Goal: Task Accomplishment & Management: Complete application form

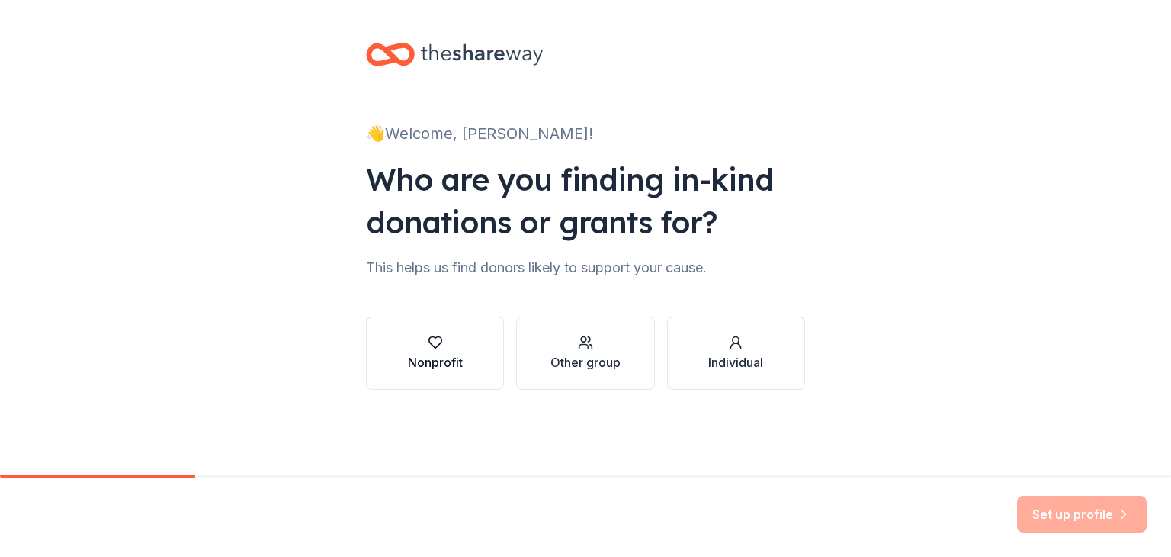
click at [458, 368] on div "Nonprofit" at bounding box center [435, 362] width 55 height 18
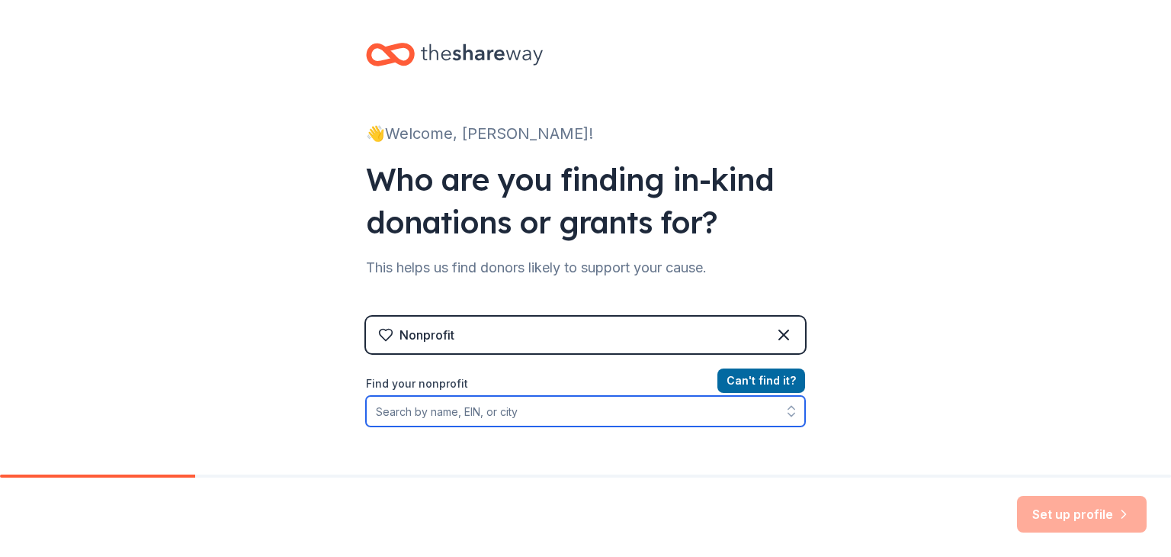
click at [467, 422] on input "Find your nonprofit" at bounding box center [585, 411] width 439 height 31
paste input "[US_EMPLOYER_IDENTIFICATION_NUMBER]"
type input "[US_EMPLOYER_IDENTIFICATION_NUMBER]"
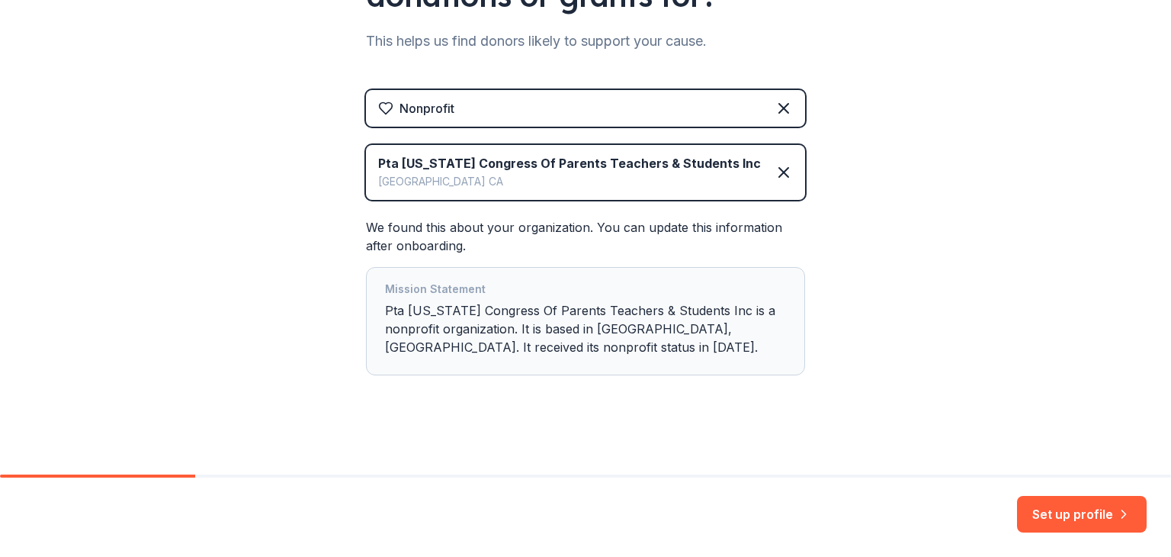
scroll to position [231, 0]
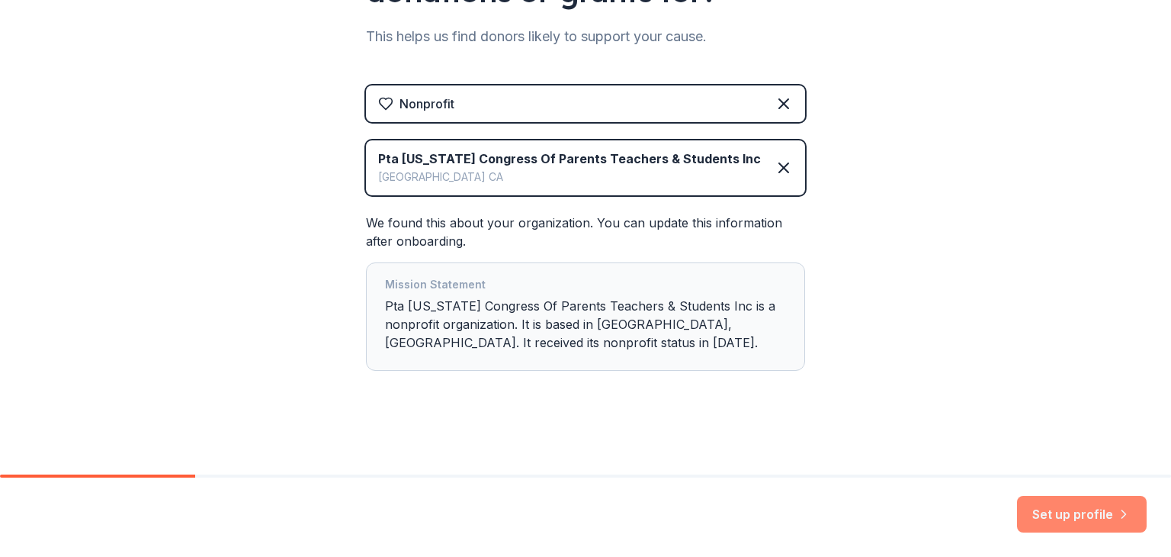
click at [1068, 505] on button "Set up profile" at bounding box center [1082, 514] width 130 height 37
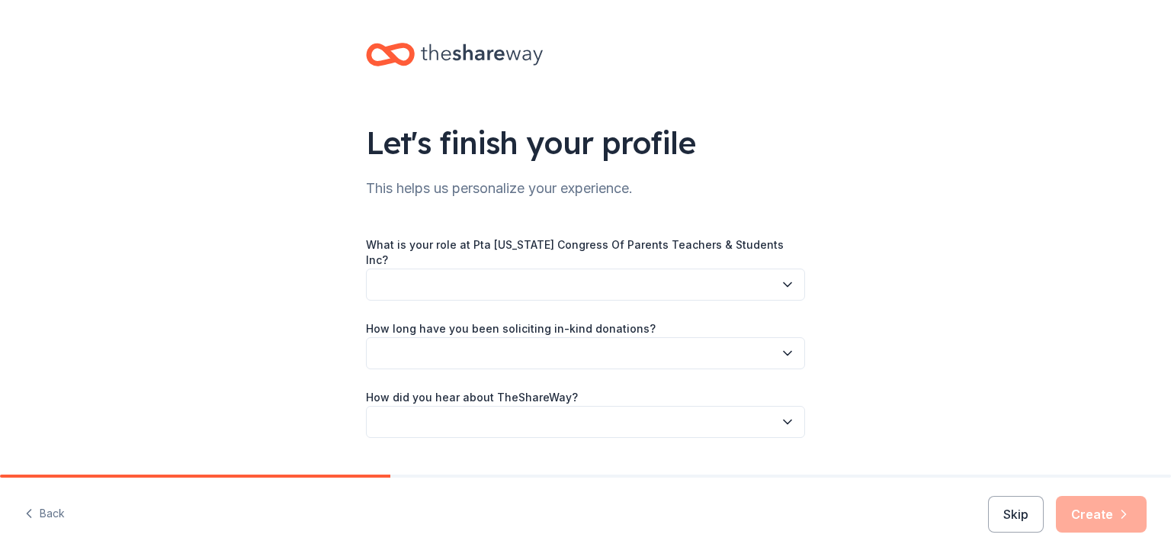
click at [693, 268] on button "button" at bounding box center [585, 284] width 439 height 32
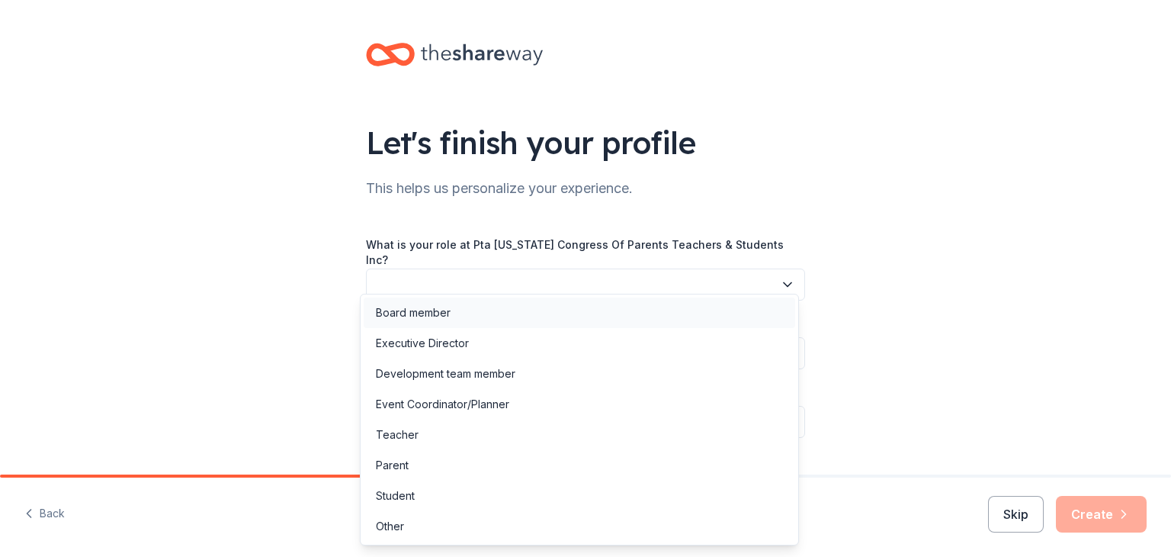
click at [460, 323] on div "Board member" at bounding box center [580, 312] width 432 height 31
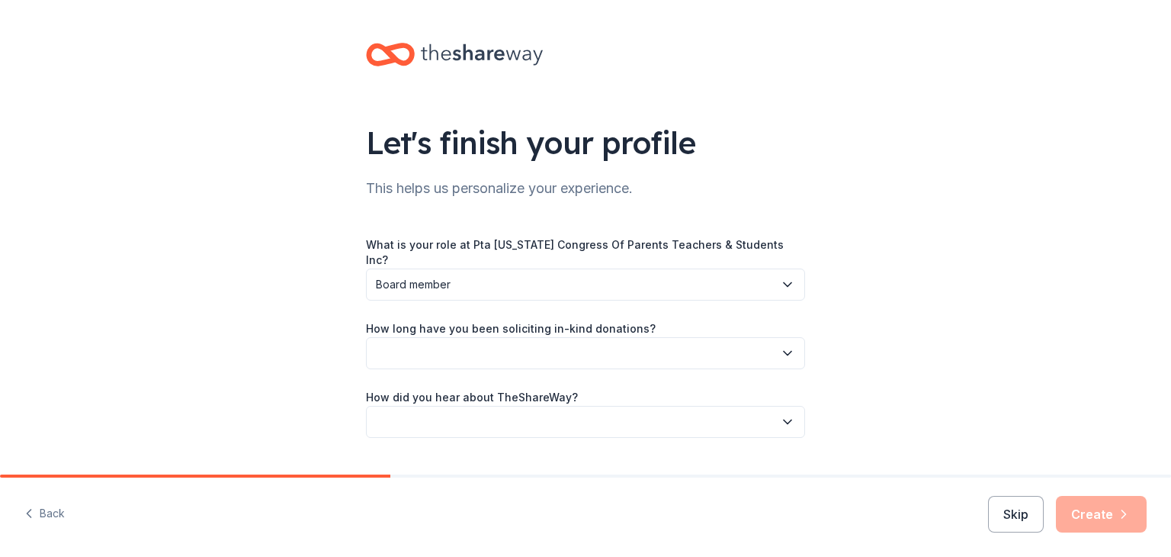
click at [463, 322] on label "How long have you been soliciting in-kind donations?" at bounding box center [511, 328] width 290 height 15
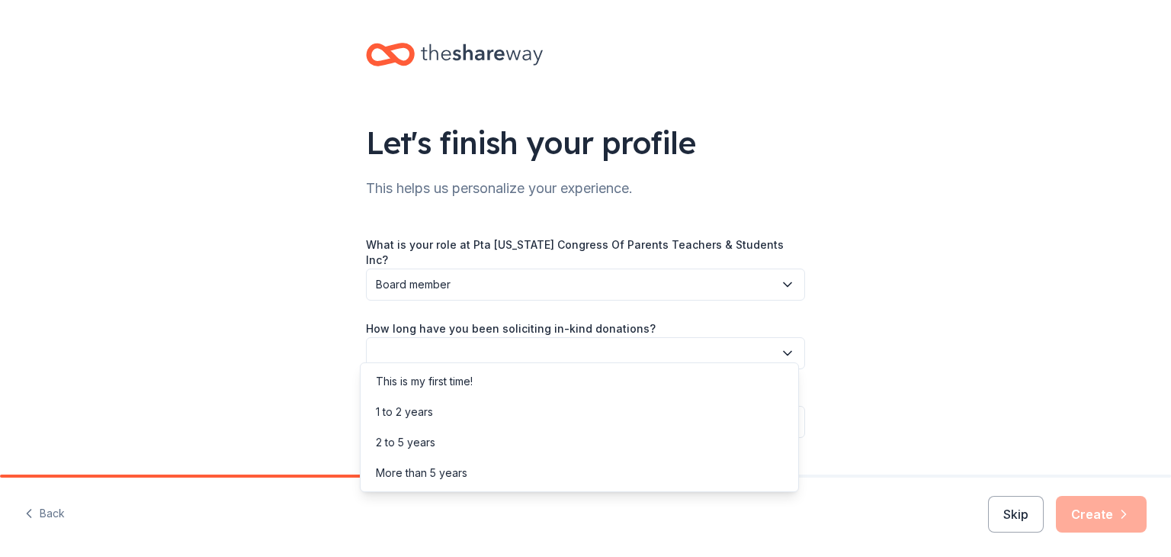
click at [473, 337] on button "button" at bounding box center [585, 353] width 439 height 32
click at [417, 410] on div "1 to 2 years" at bounding box center [404, 412] width 57 height 18
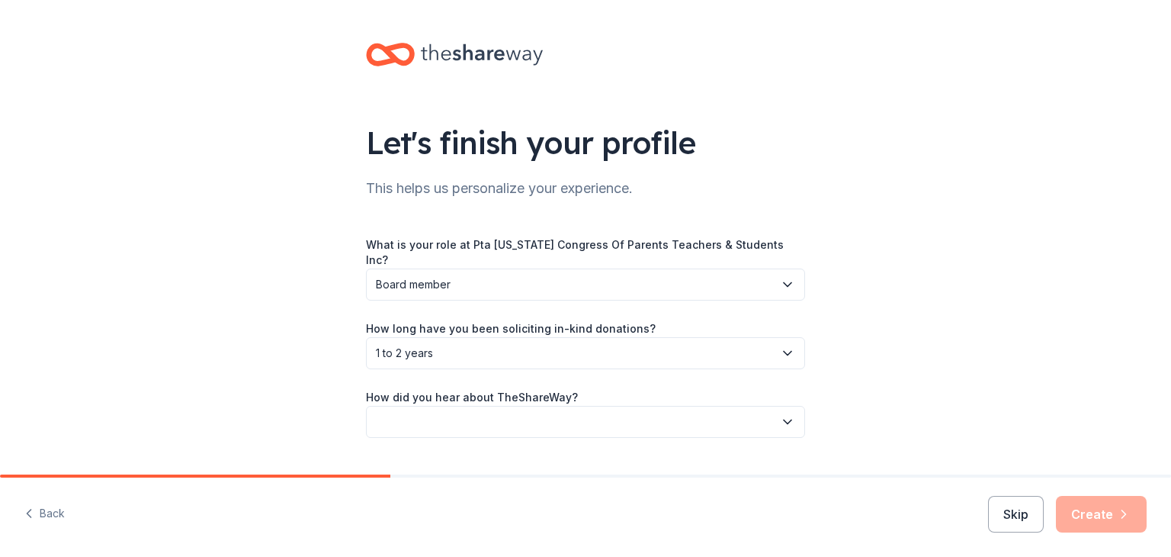
click at [455, 406] on button "button" at bounding box center [585, 422] width 439 height 32
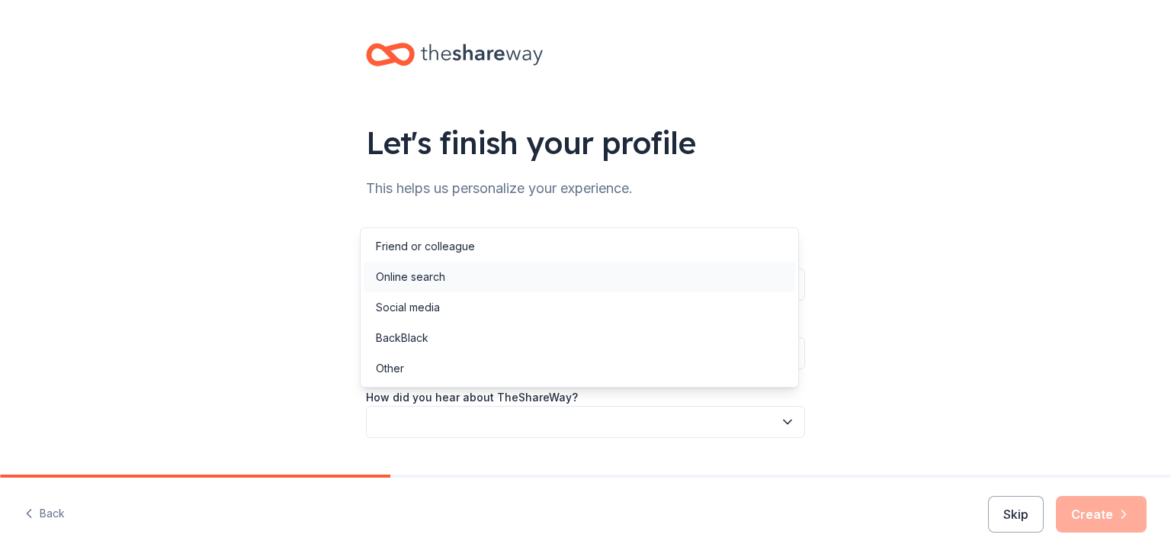
click at [430, 264] on div "Online search" at bounding box center [580, 277] width 432 height 31
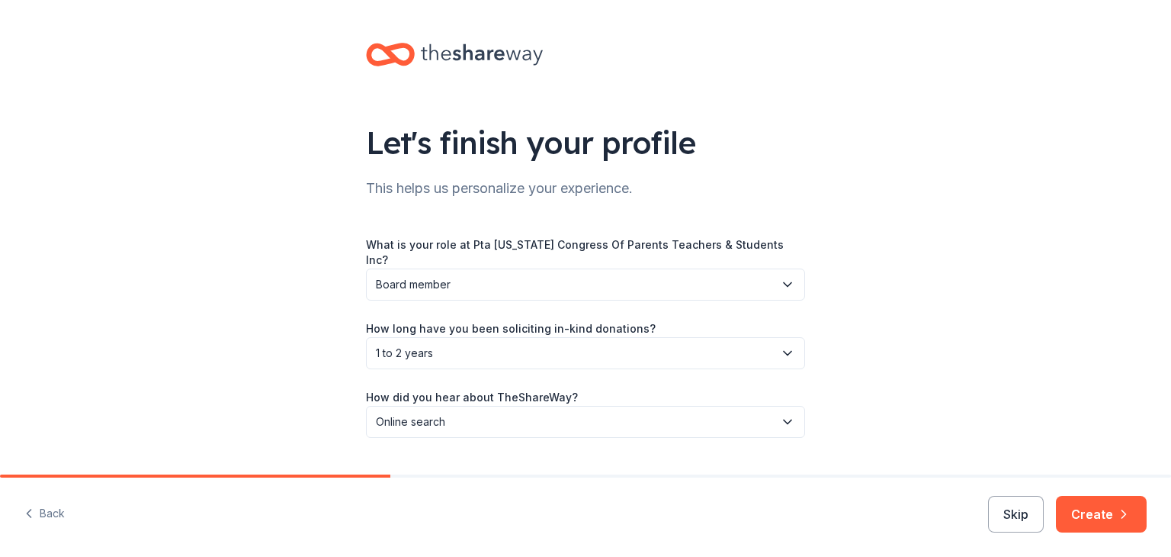
scroll to position [24, 0]
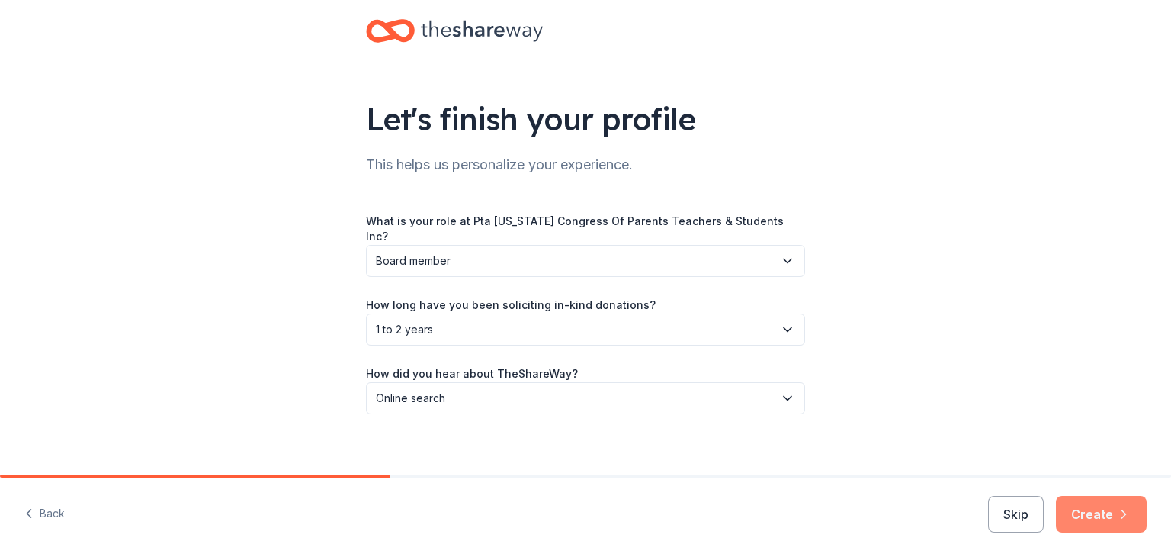
click at [1101, 502] on button "Create" at bounding box center [1101, 514] width 91 height 37
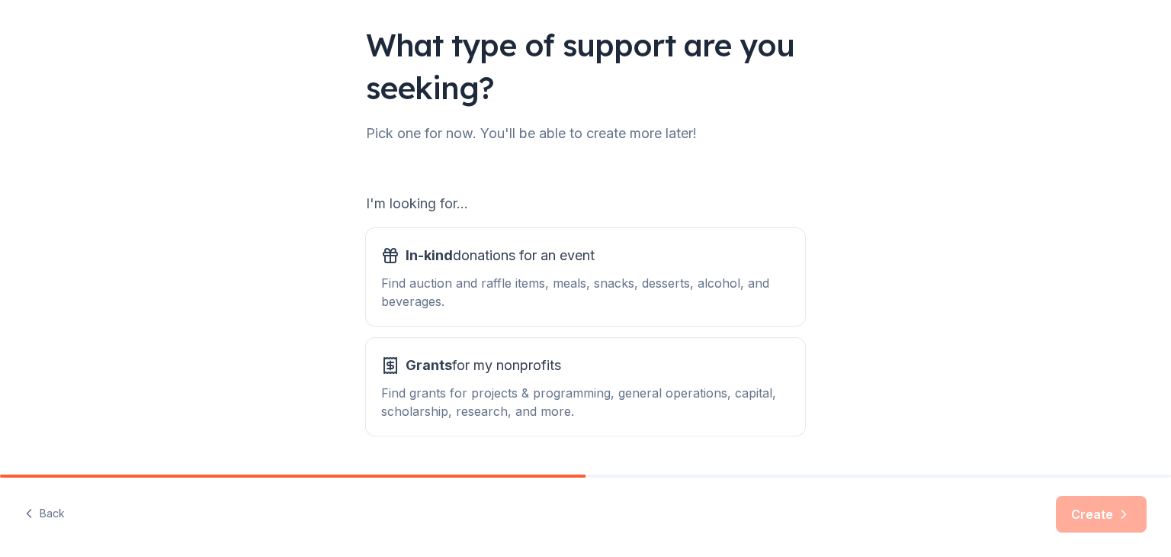
scroll to position [141, 0]
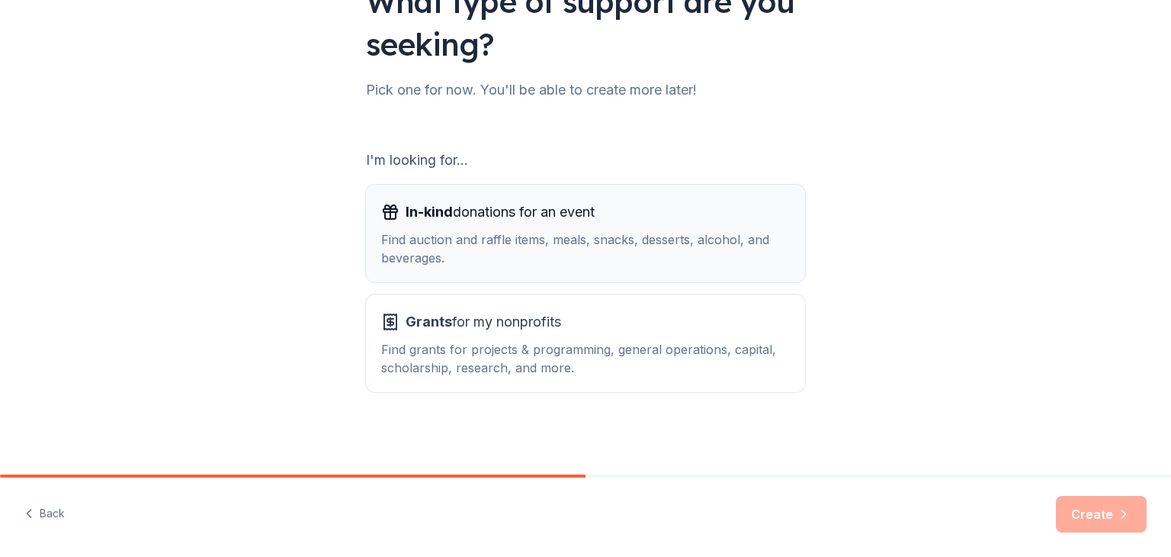
click at [678, 211] on div "In-kind donations for an event" at bounding box center [585, 212] width 409 height 24
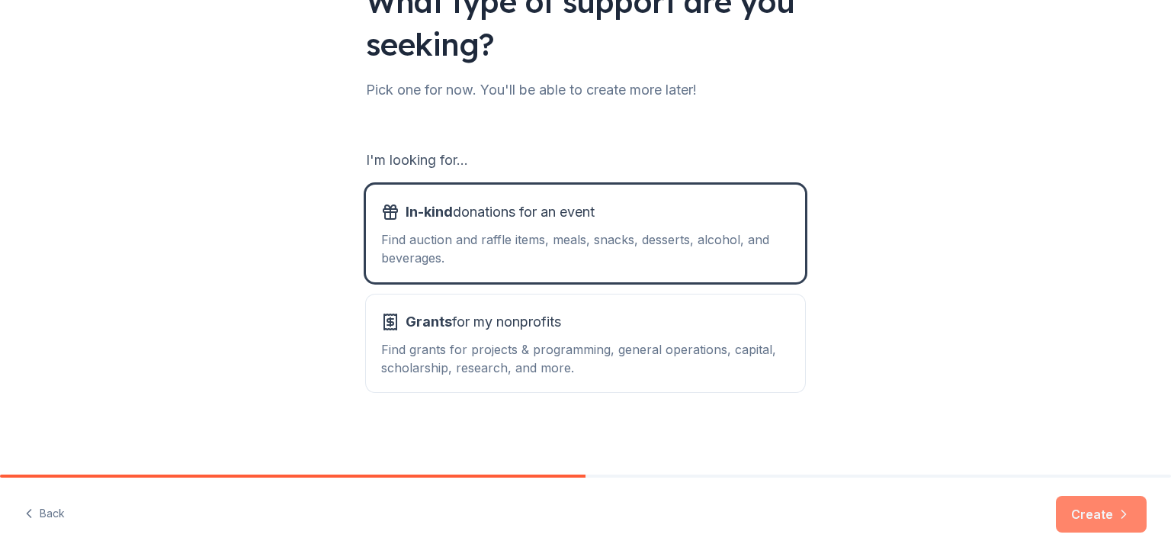
click at [1099, 506] on button "Create" at bounding box center [1101, 514] width 91 height 37
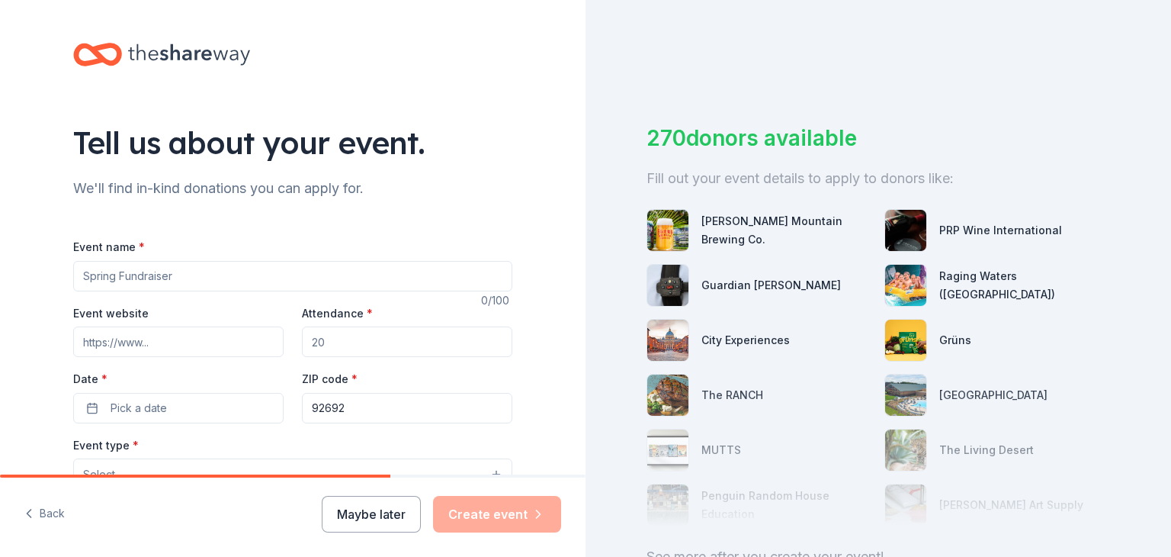
click at [165, 278] on input "Event name *" at bounding box center [292, 276] width 439 height 31
type input "Winter Silent Auction"
type input "w"
type input "300"
click at [79, 411] on button "Pick a date" at bounding box center [178, 408] width 210 height 31
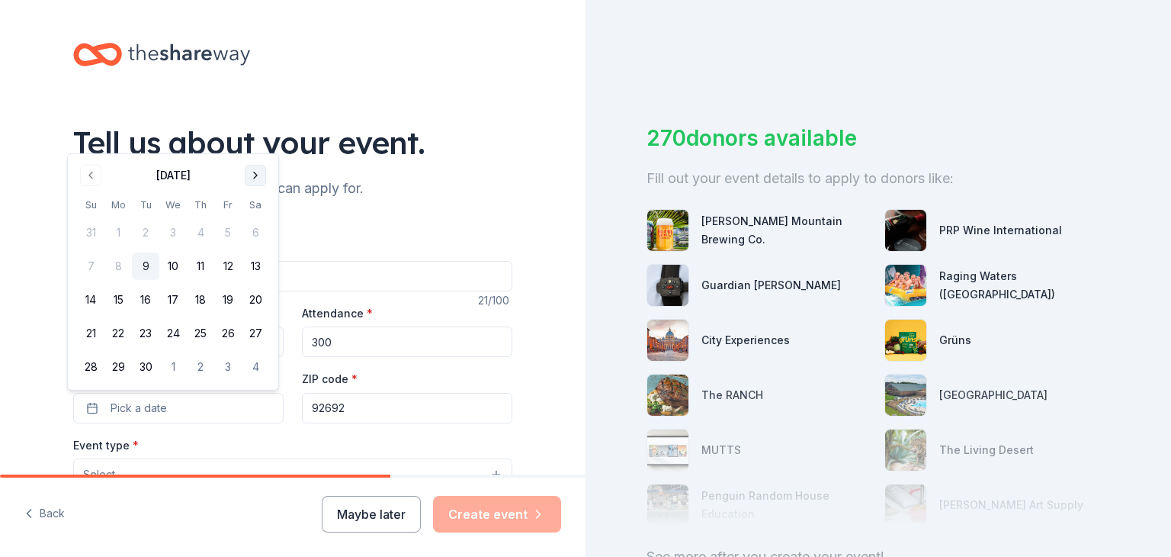
click at [255, 171] on button "Go to next month" at bounding box center [255, 175] width 21 height 21
click at [255, 172] on button "Go to next month" at bounding box center [255, 175] width 21 height 21
click at [253, 141] on button "Go to next month" at bounding box center [255, 141] width 21 height 21
click at [119, 230] on button "1" at bounding box center [117, 232] width 27 height 27
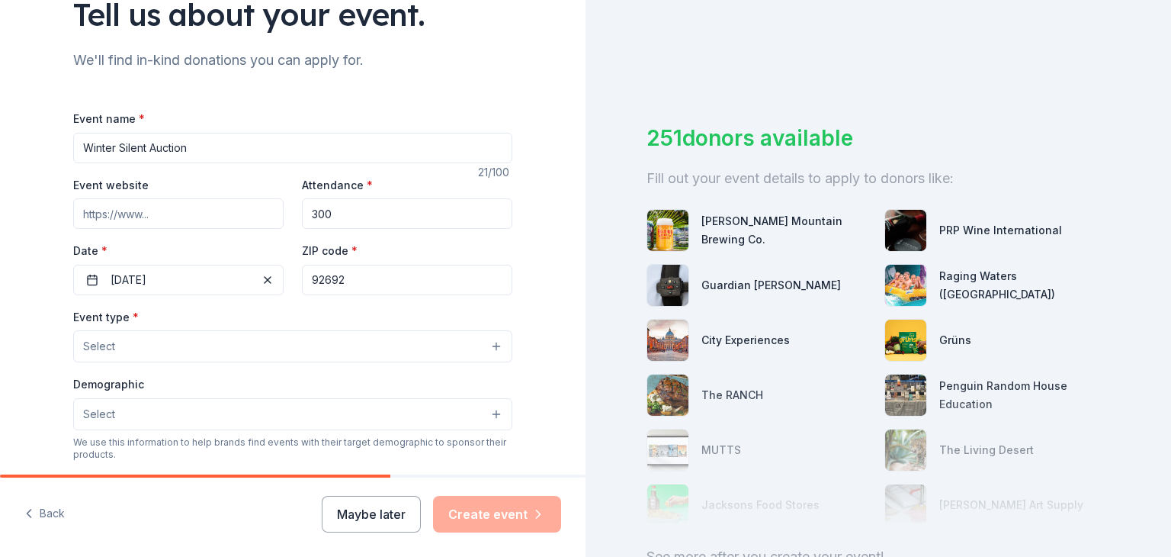
scroll to position [146, 0]
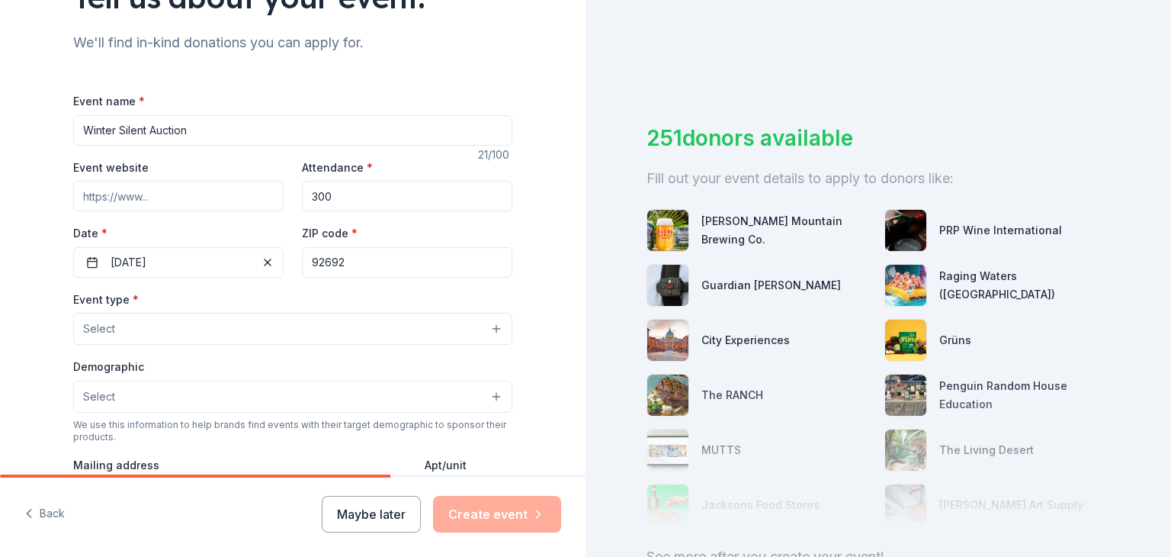
click at [117, 136] on input "Winter Silent Auction" at bounding box center [292, 130] width 439 height 31
type input "Winter Event Silent Auction"
click at [271, 334] on button "Select" at bounding box center [292, 329] width 439 height 32
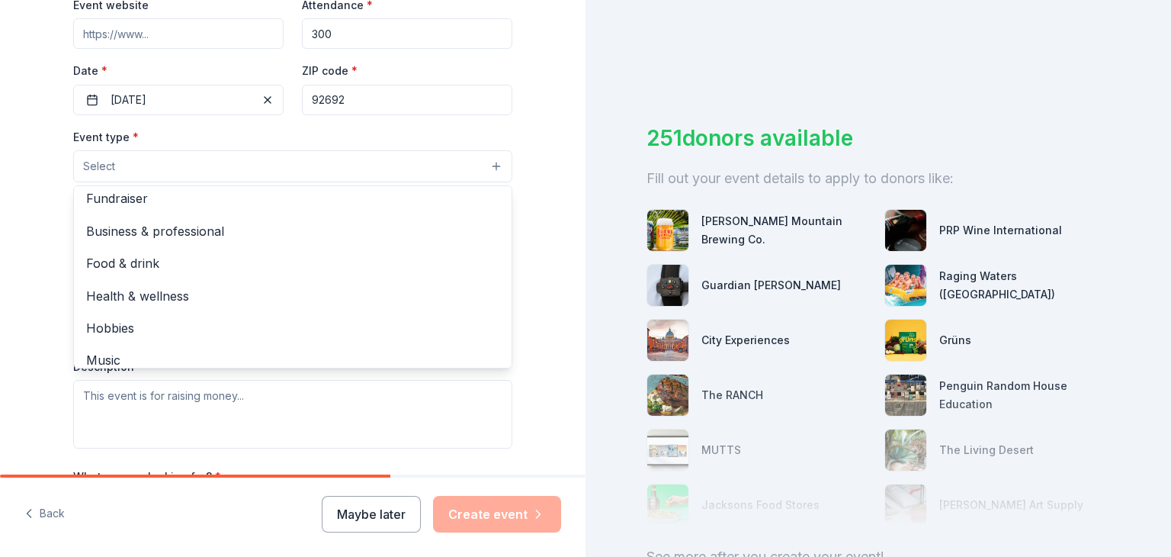
scroll to position [0, 0]
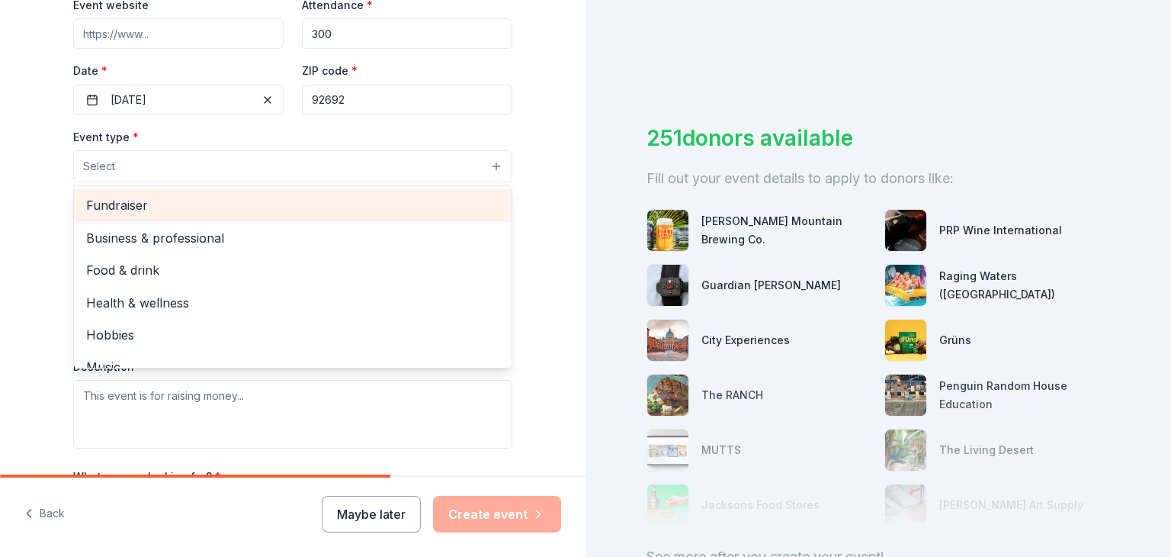
click at [430, 210] on span "Fundraiser" at bounding box center [292, 205] width 413 height 20
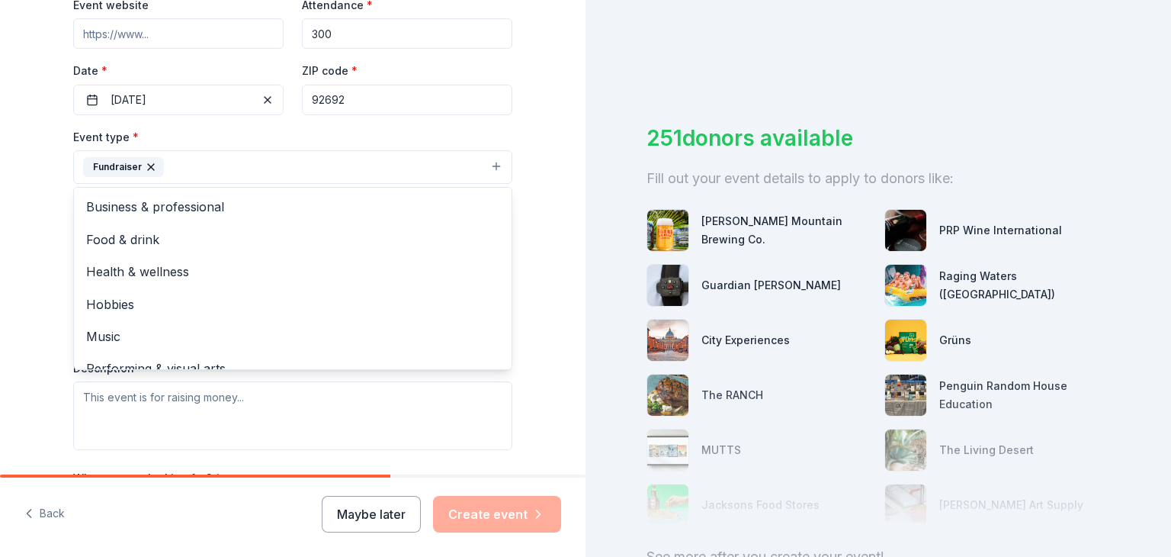
click at [522, 217] on div "Tell us about your event. We'll find in-kind donations you can apply for. Event…" at bounding box center [293, 200] width 488 height 1017
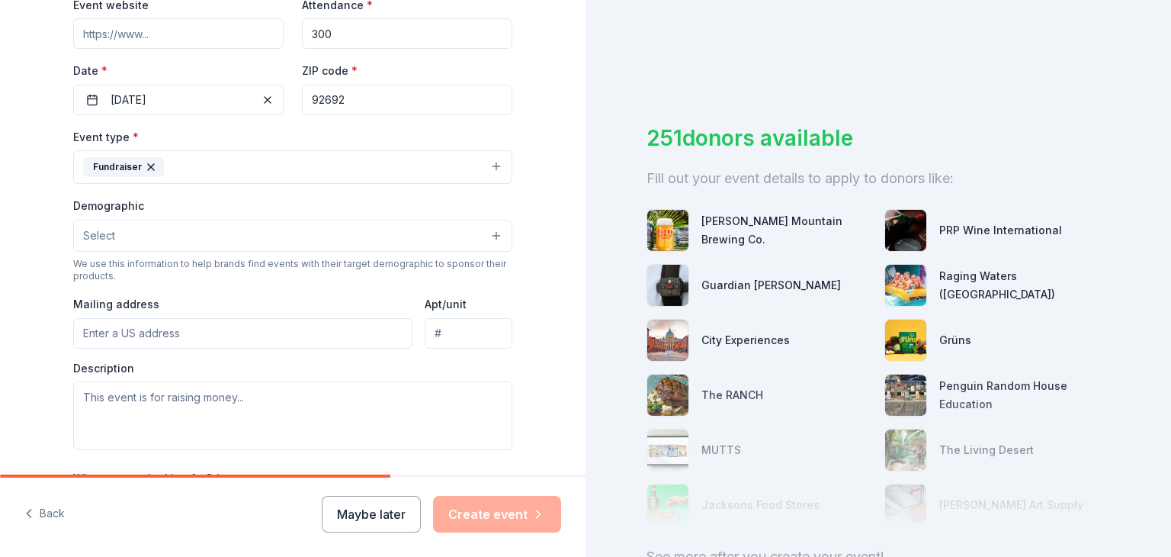
click at [461, 165] on button "Fundraiser" at bounding box center [292, 167] width 439 height 34
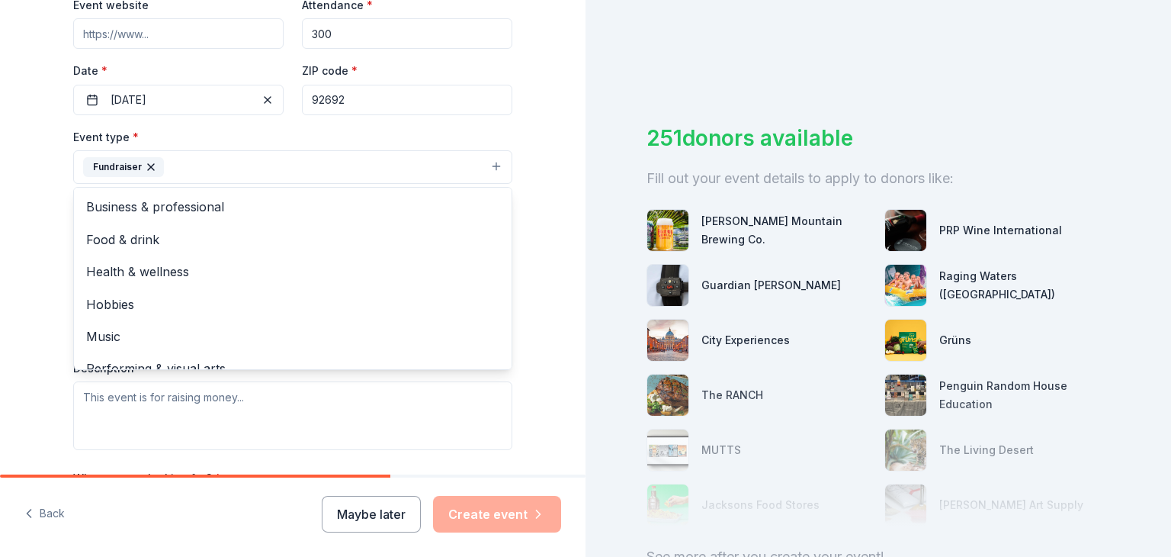
click at [554, 236] on div "Tell us about your event. We'll find in-kind donations you can apply for. Event…" at bounding box center [293, 200] width 586 height 1017
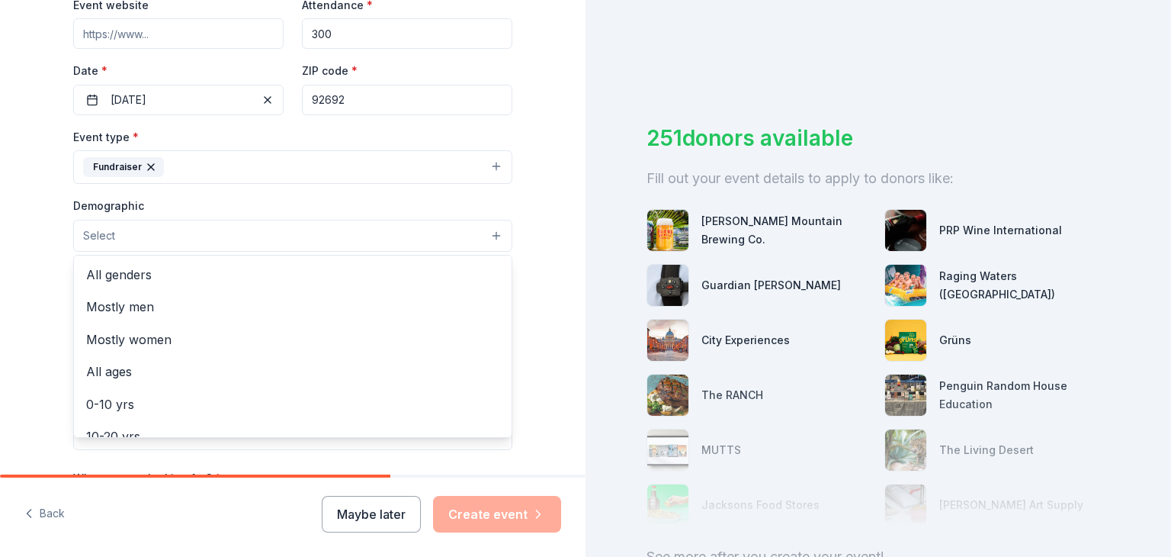
click at [475, 233] on button "Select" at bounding box center [292, 236] width 439 height 32
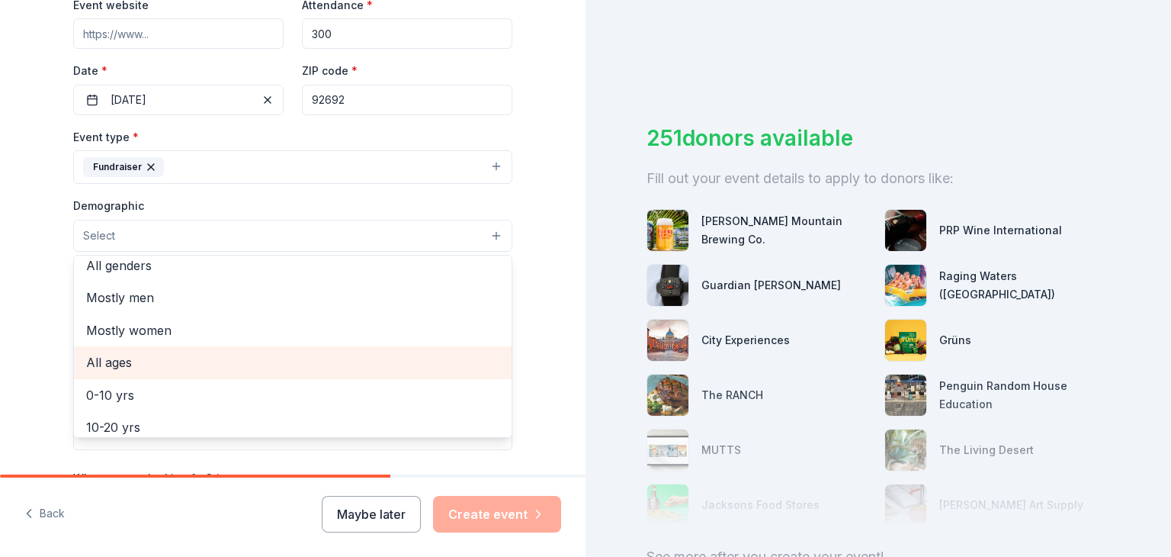
click at [378, 354] on span "All ages" at bounding box center [292, 362] width 413 height 20
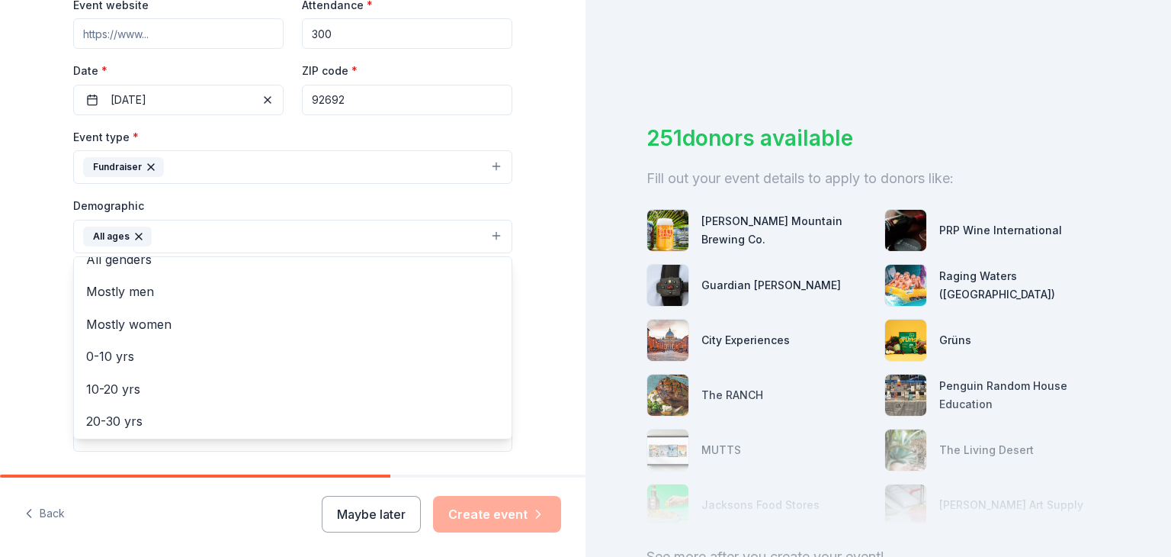
scroll to position [0, 0]
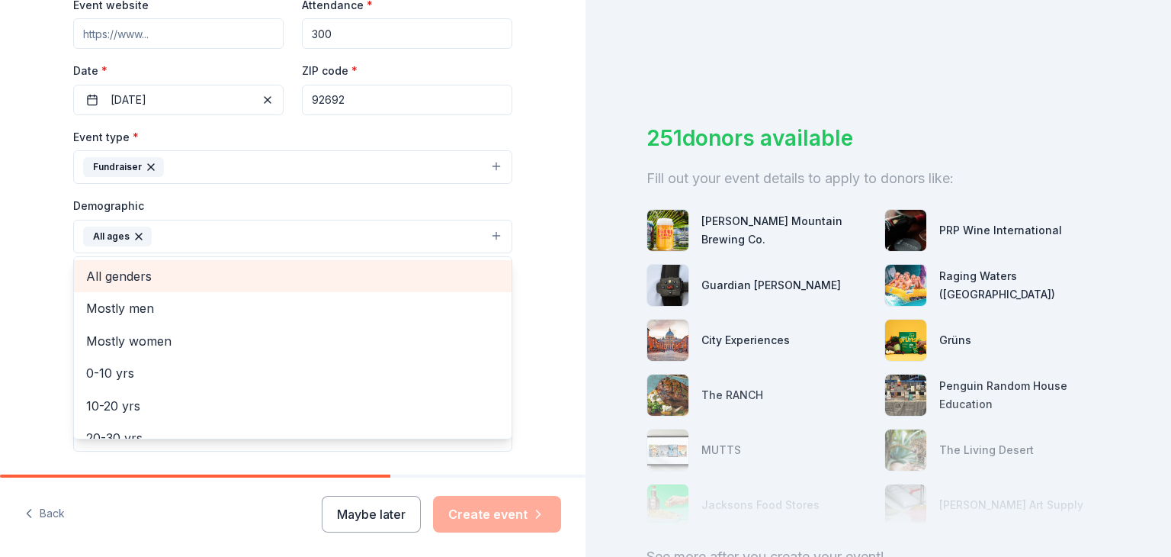
click at [435, 270] on span "All genders" at bounding box center [292, 276] width 413 height 20
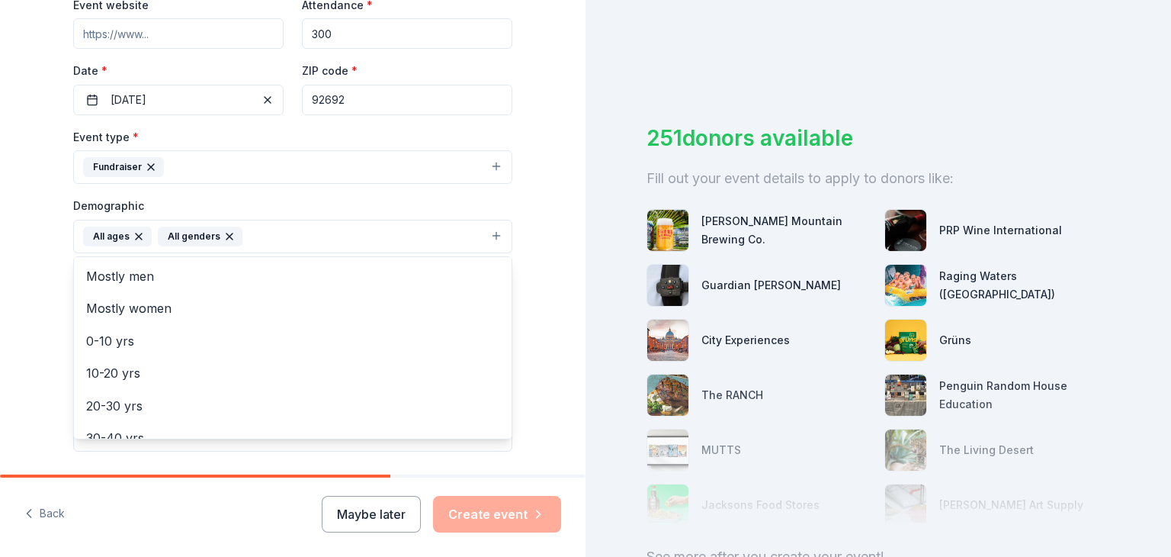
click at [529, 287] on div "Tell us about your event. We'll find in-kind donations you can apply for. Event…" at bounding box center [293, 201] width 488 height 1018
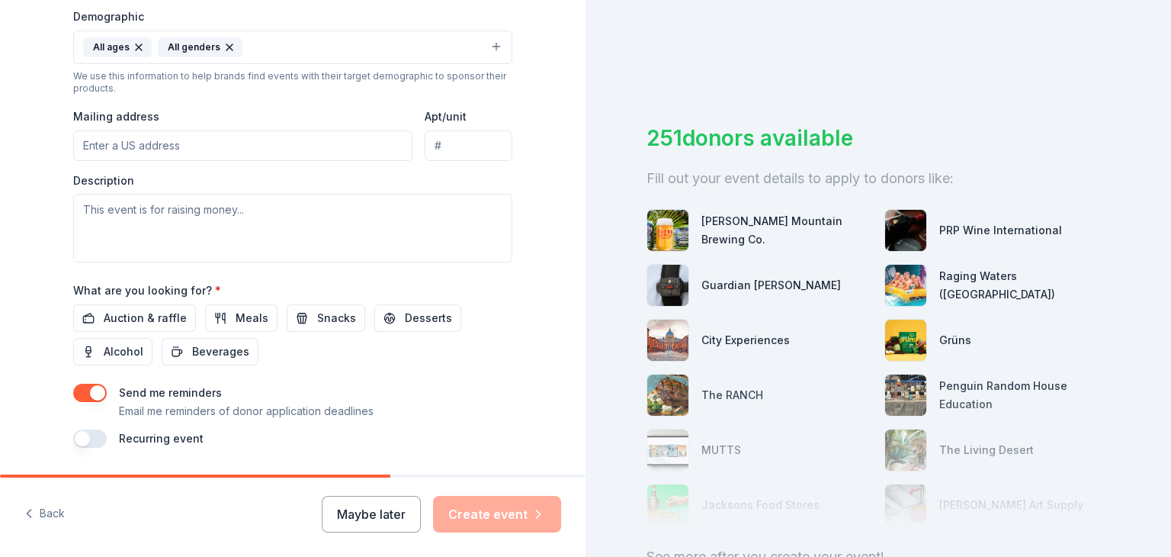
scroll to position [500, 0]
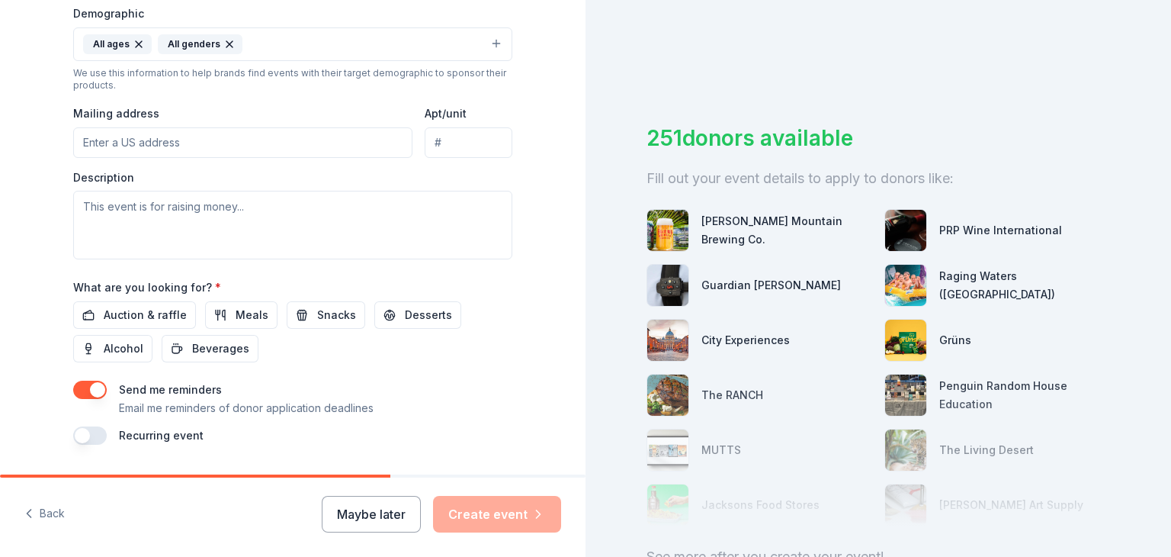
click at [236, 145] on input "Mailing address" at bounding box center [242, 142] width 339 height 31
paste input "27252 Nubles"
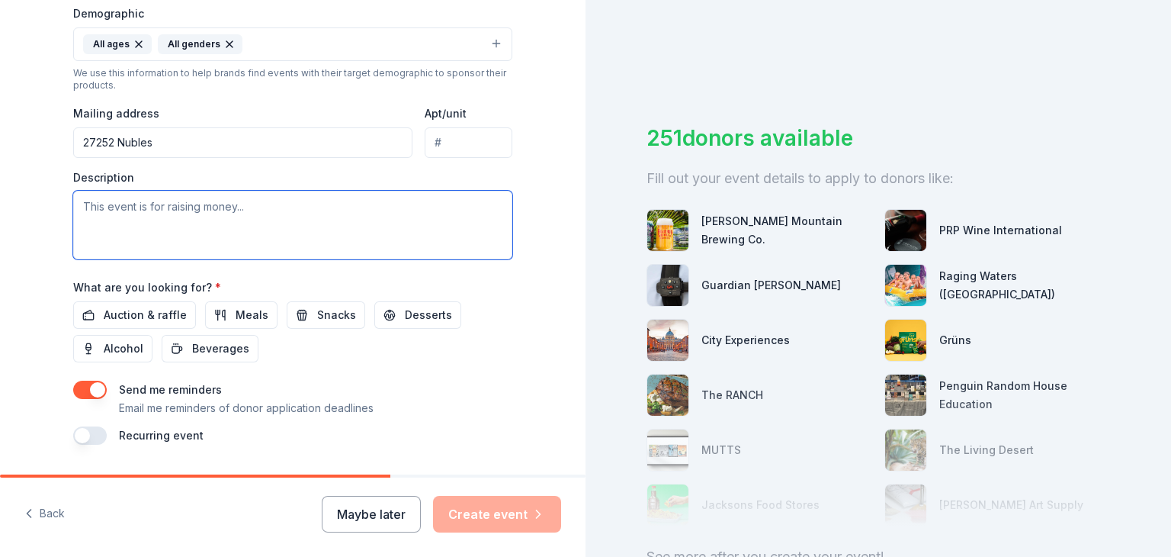
click at [273, 231] on textarea at bounding box center [292, 225] width 439 height 69
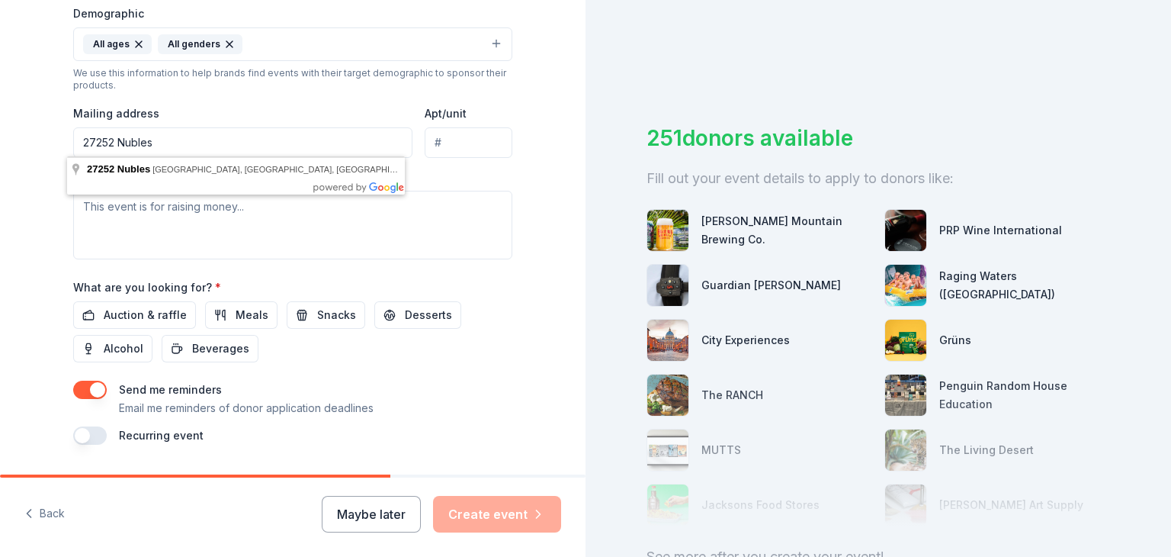
drag, startPoint x: 223, startPoint y: 142, endPoint x: 147, endPoint y: 128, distance: 77.5
click at [147, 128] on input "27252 Nubles" at bounding box center [242, 142] width 339 height 31
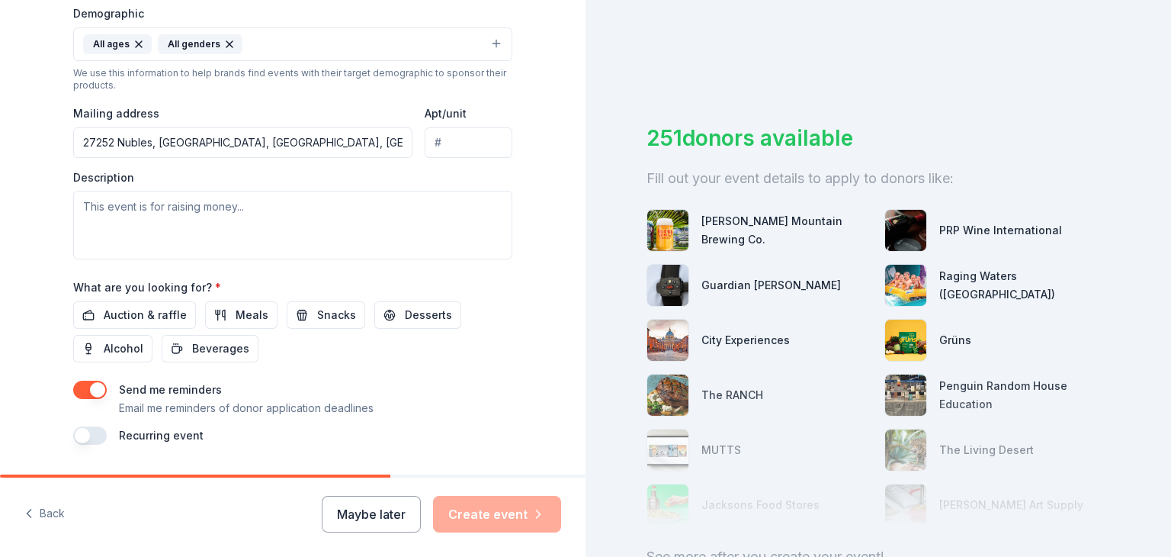
type input "[STREET_ADDRESS]"
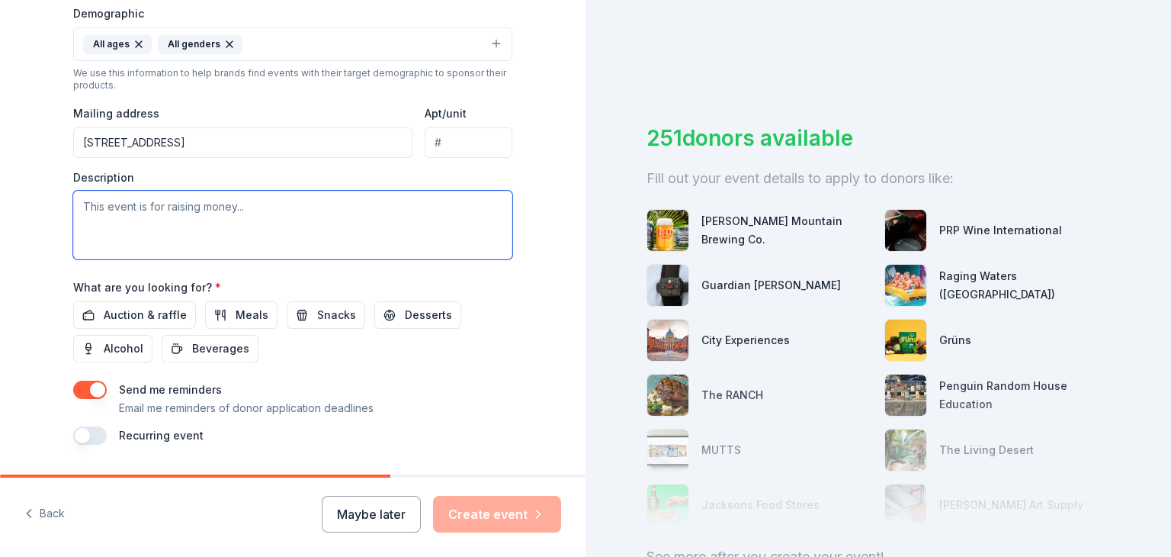
click at [251, 220] on textarea at bounding box center [292, 225] width 439 height 69
paste textarea "We are seeking donations of goods, services, or gift certificates for our silen…"
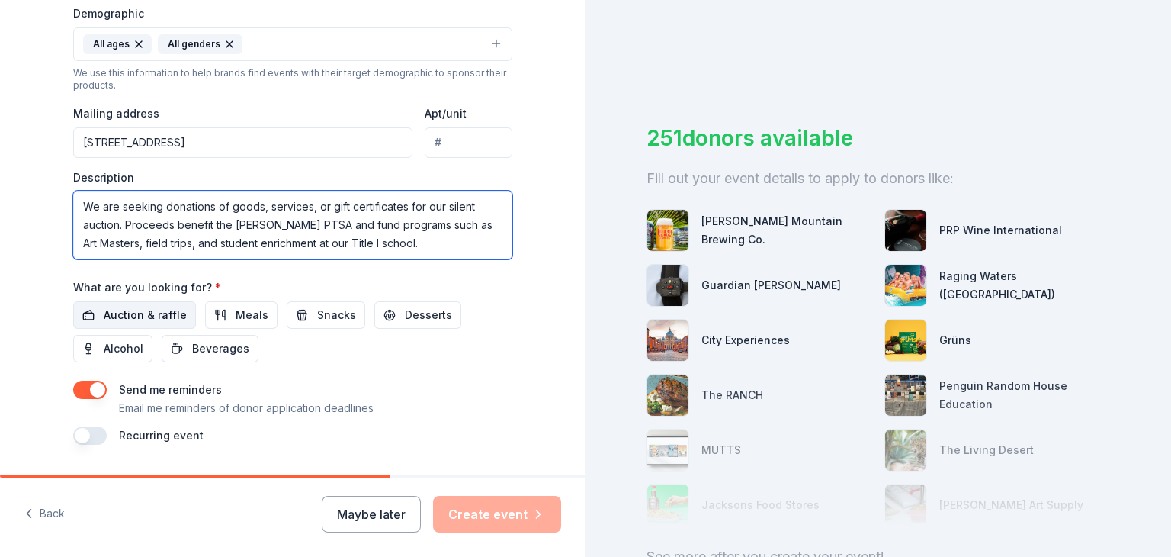
type textarea "We are seeking donations of goods, services, or gift certificates for our silen…"
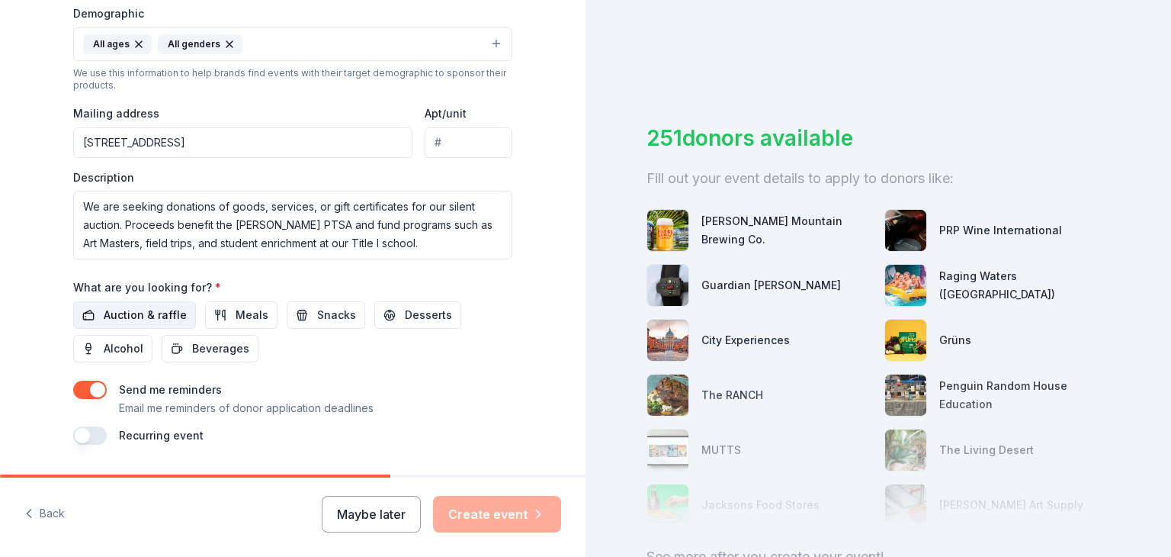
click at [148, 307] on span "Auction & raffle" at bounding box center [145, 315] width 83 height 18
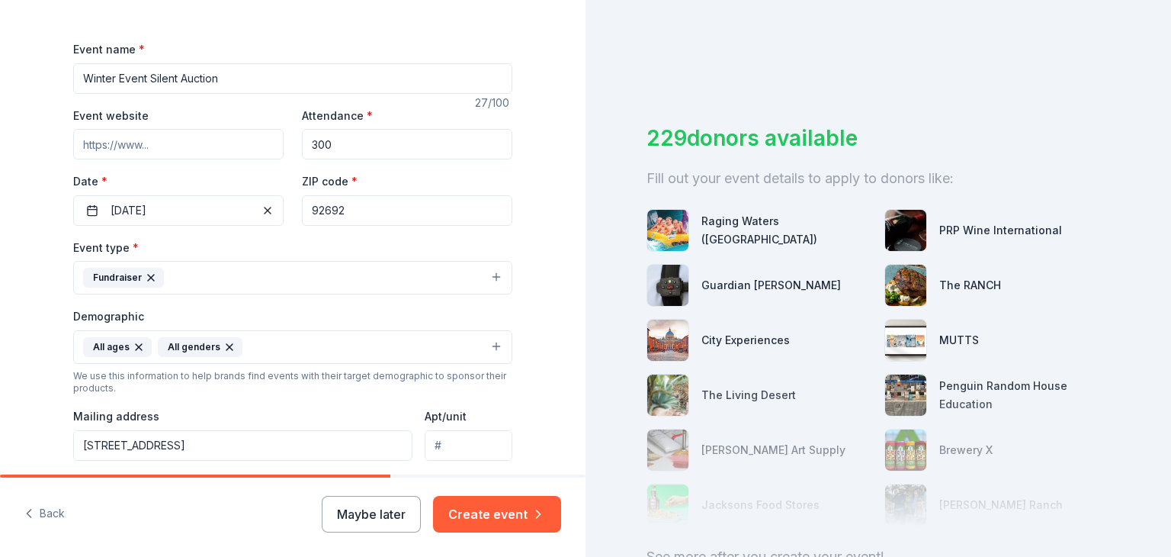
scroll to position [129, 0]
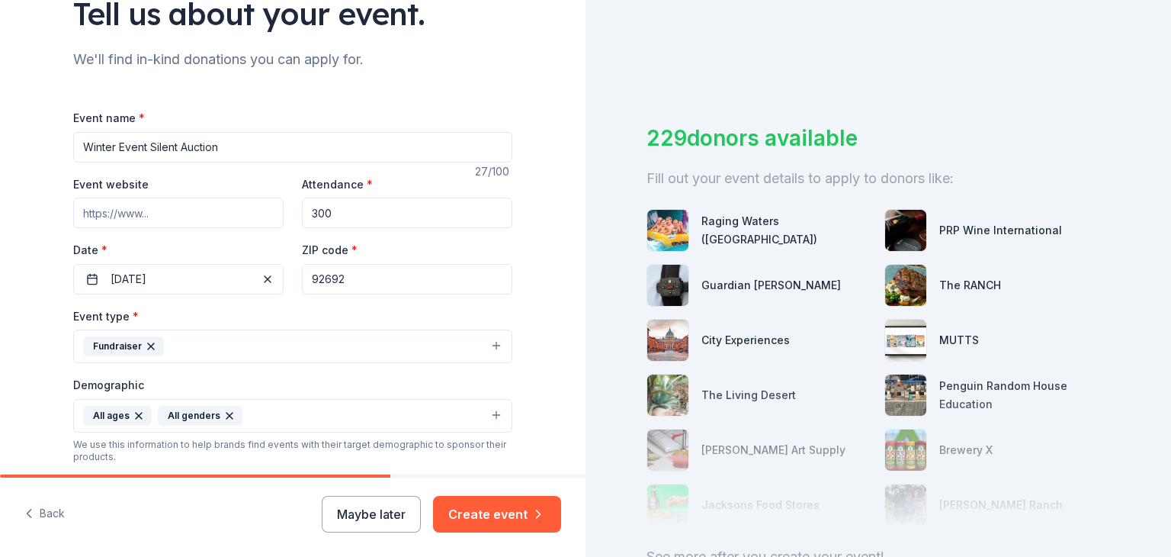
drag, startPoint x: 146, startPoint y: 147, endPoint x: 109, endPoint y: 147, distance: 37.4
click at [109, 147] on input "Winter Event Silent Auction" at bounding box center [292, 147] width 439 height 31
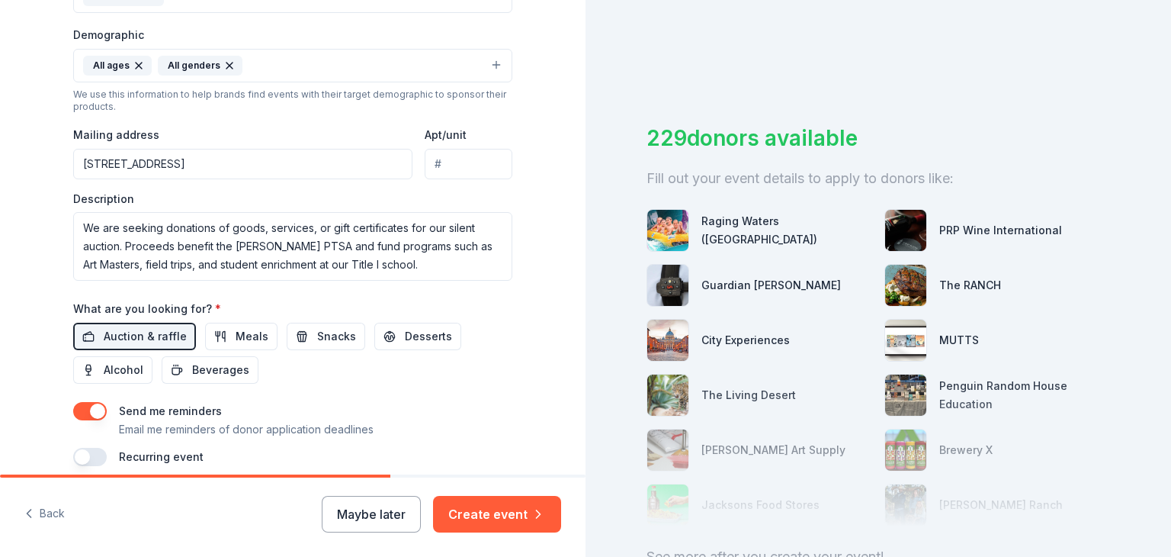
scroll to position [543, 0]
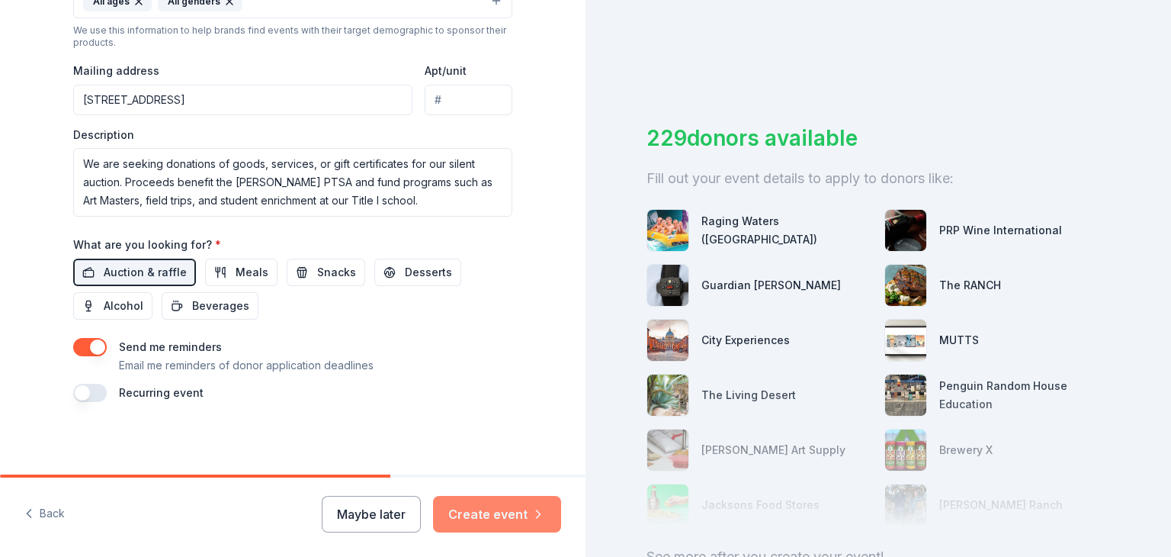
click at [488, 508] on button "Create event" at bounding box center [497, 514] width 128 height 37
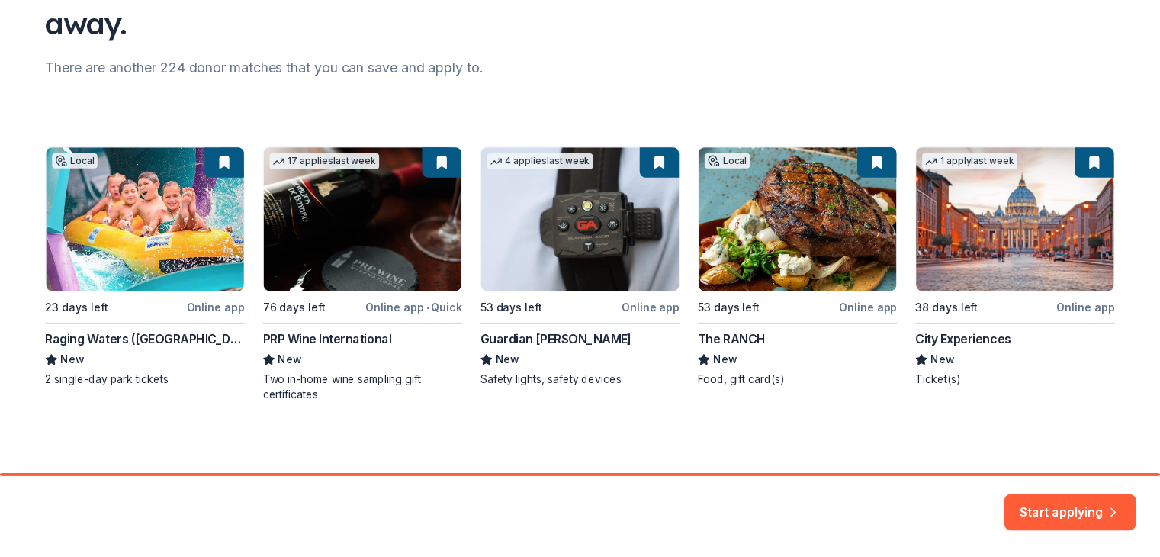
scroll to position [167, 0]
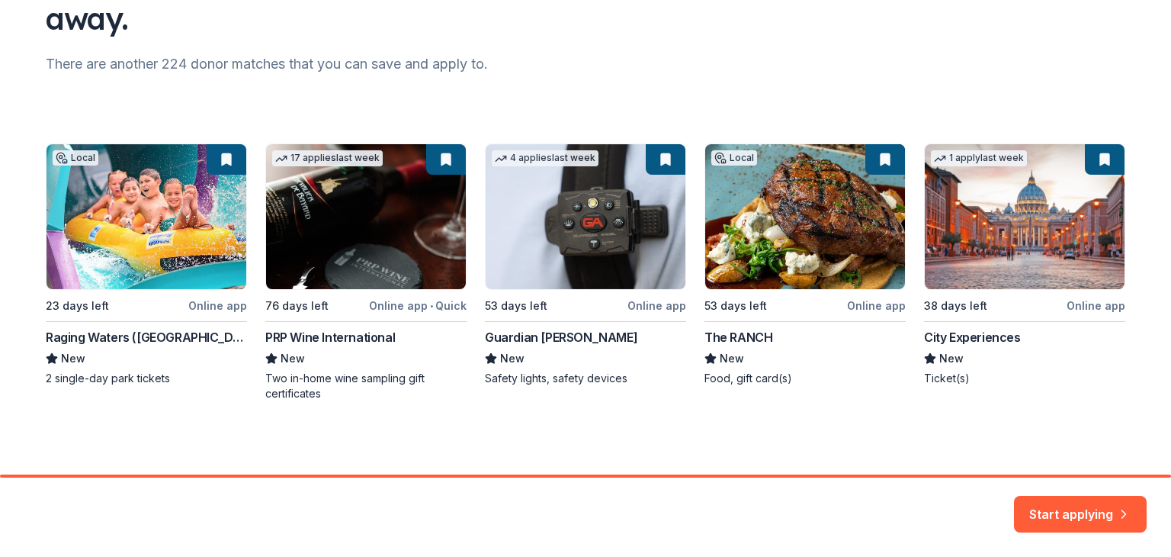
click at [859, 307] on div "Local 23 days left Online app Raging Waters ([GEOGRAPHIC_DATA]) New 2 single-da…" at bounding box center [586, 272] width 1080 height 258
click at [827, 248] on div "Local 23 days left Online app Raging Waters ([GEOGRAPHIC_DATA]) New 2 single-da…" at bounding box center [586, 272] width 1080 height 258
click at [1049, 493] on button "Start applying" at bounding box center [1080, 505] width 133 height 37
